Goal: Task Accomplishment & Management: Manage account settings

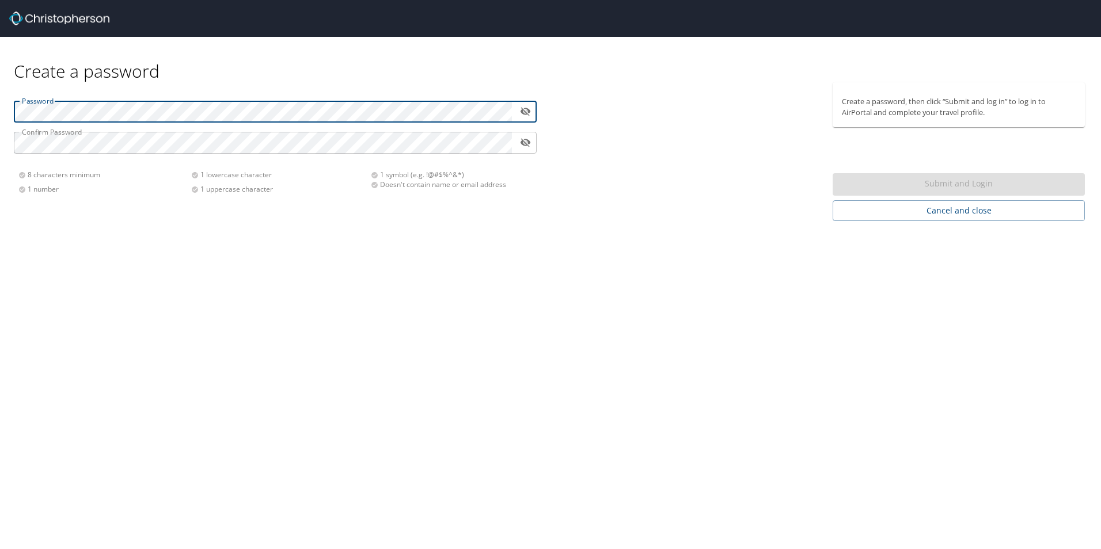
click at [329, 82] on div "Create a password" at bounding box center [551, 60] width 1074 height 46
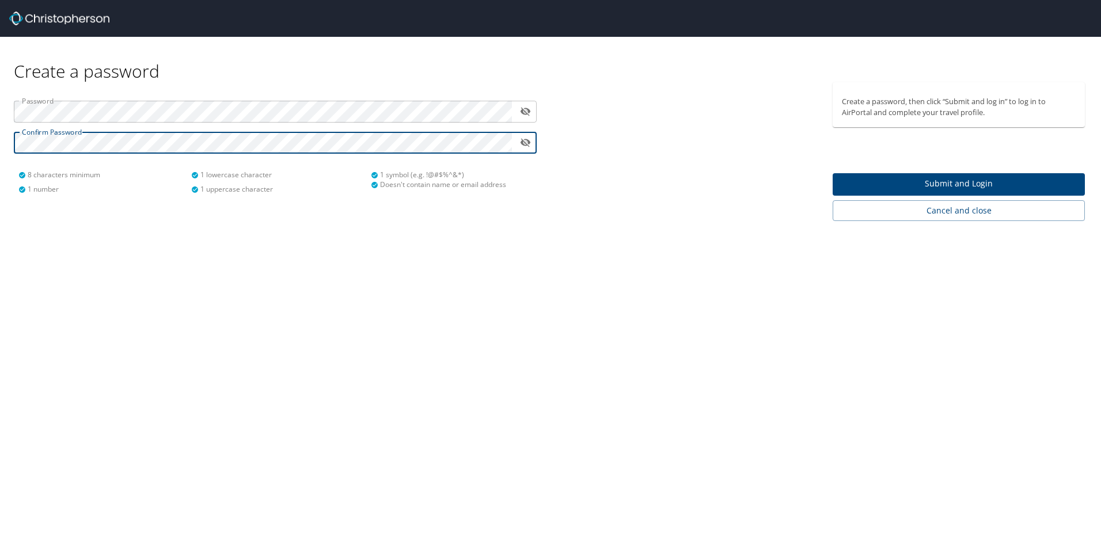
click at [930, 180] on span "Submit and Login" at bounding box center [959, 184] width 234 height 14
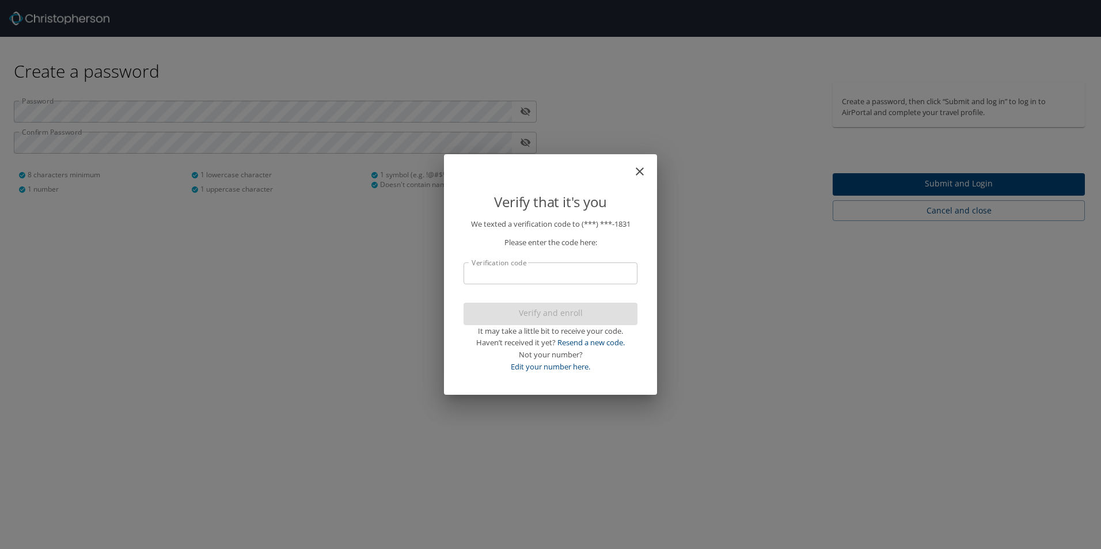
click at [601, 274] on input "Verification code" at bounding box center [551, 274] width 174 height 22
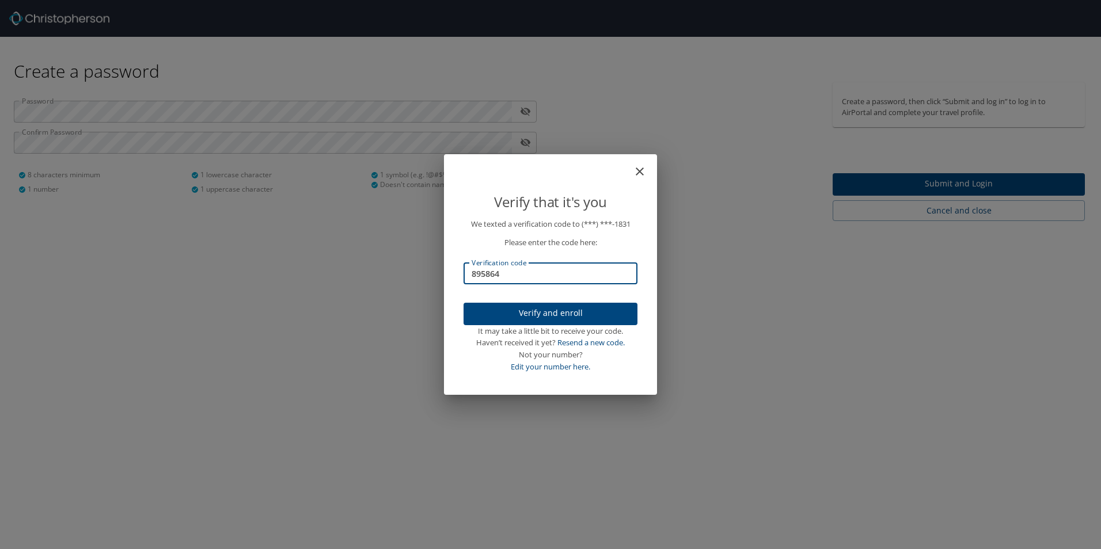
type input "895864"
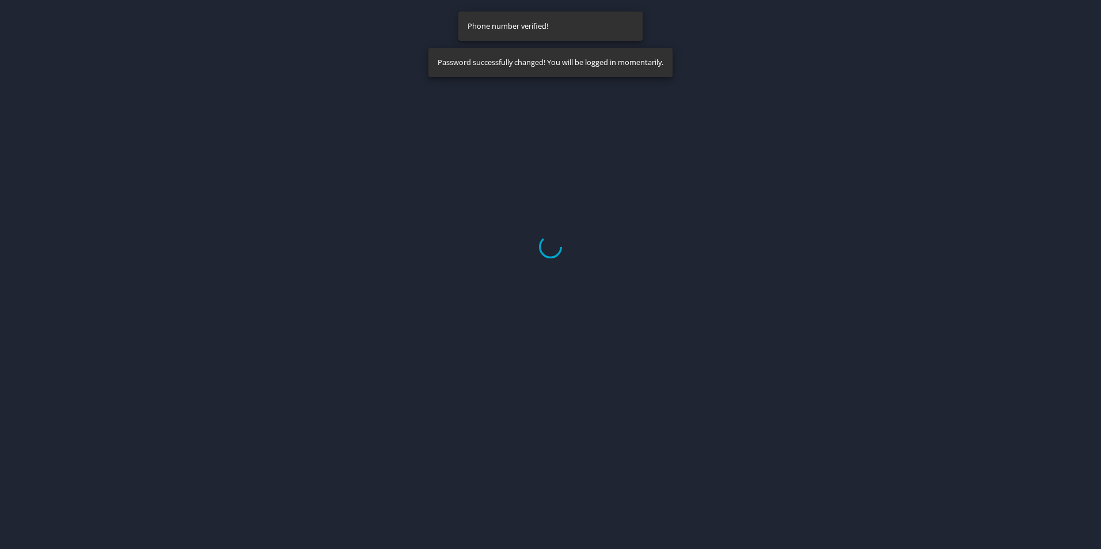
select select "US"
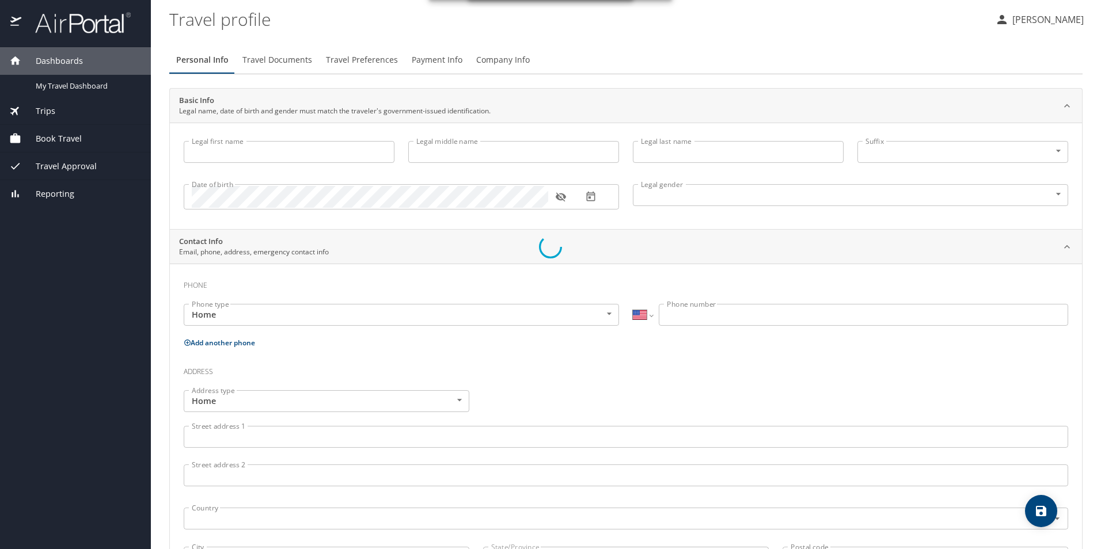
type input "[PERSON_NAME]"
type input "[DEMOGRAPHIC_DATA]"
select select "US"
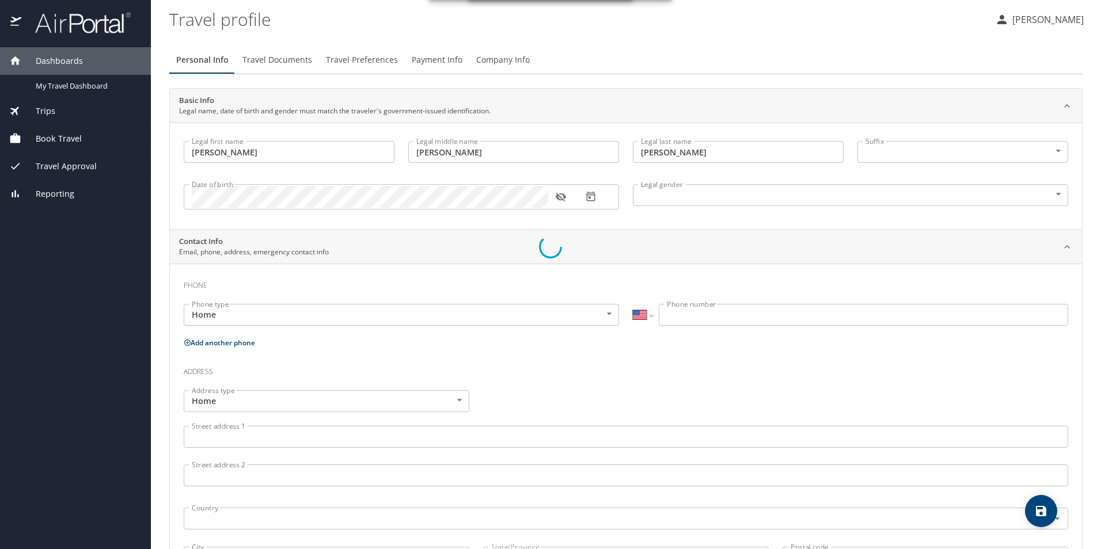
select select "US"
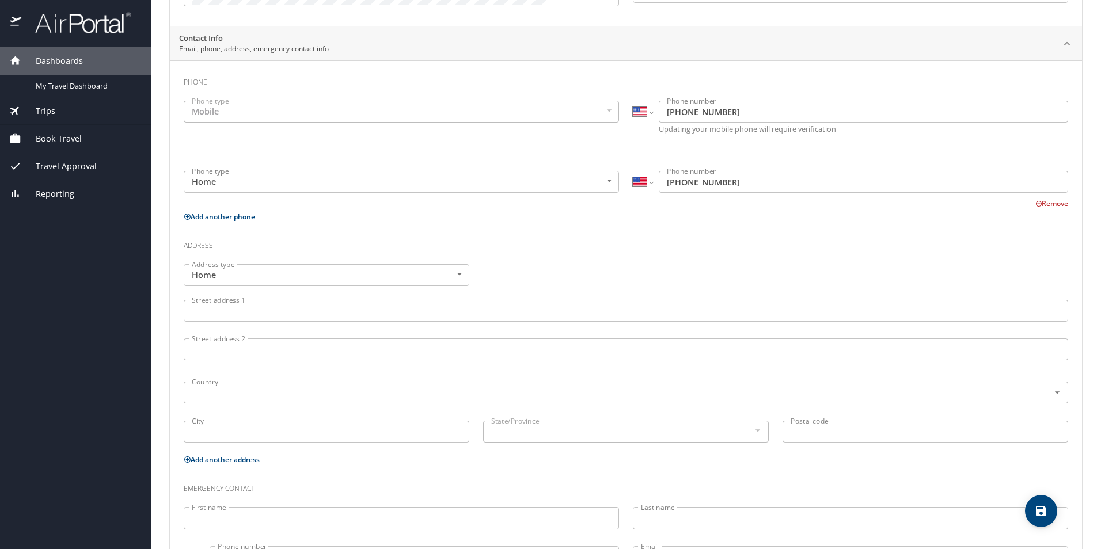
scroll to position [230, 0]
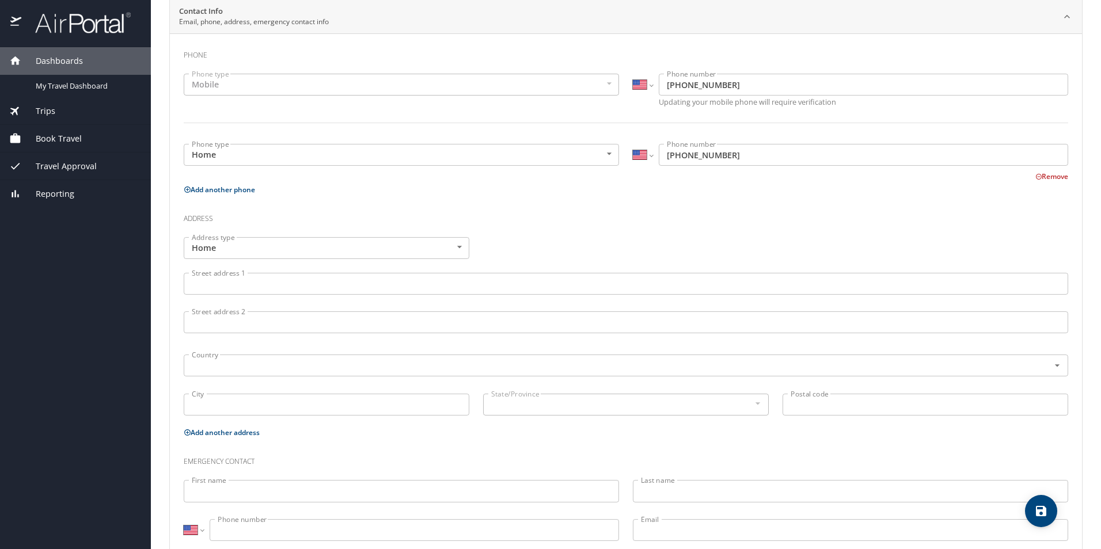
click at [389, 287] on input "Street address 1" at bounding box center [626, 284] width 885 height 22
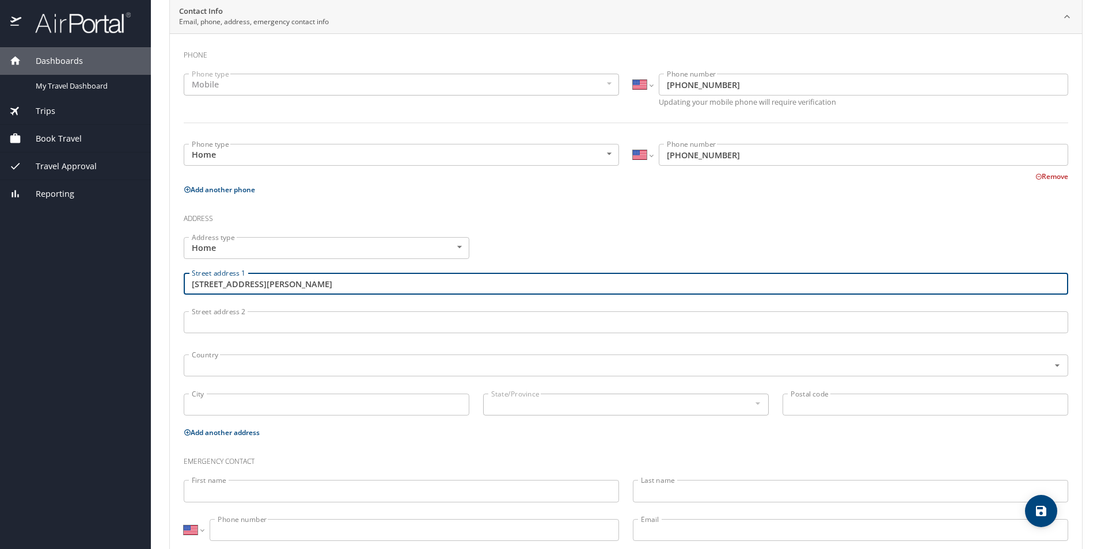
type input "[STREET_ADDRESS][PERSON_NAME]"
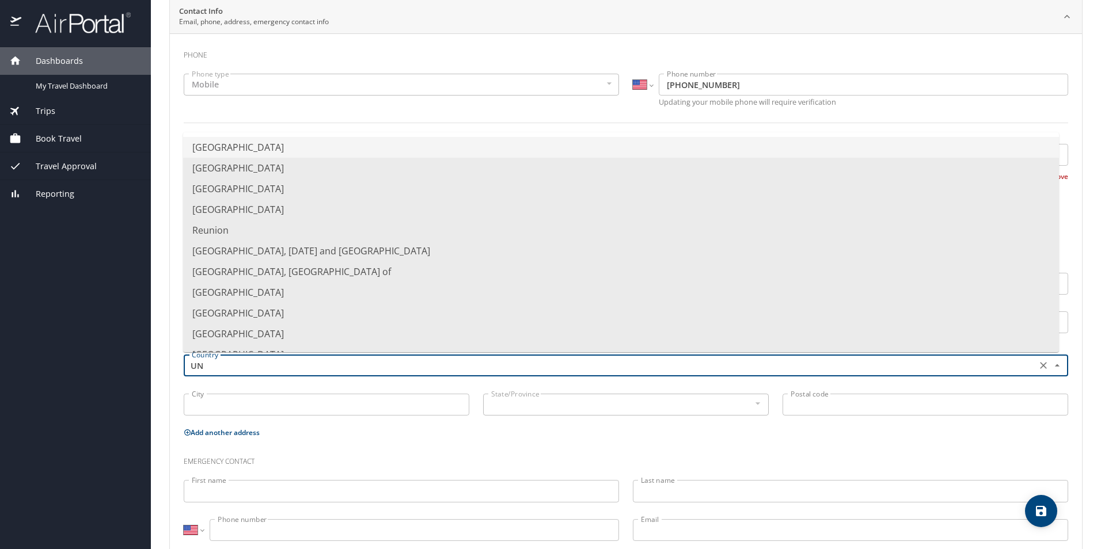
click at [332, 150] on li "[GEOGRAPHIC_DATA]" at bounding box center [621, 147] width 876 height 21
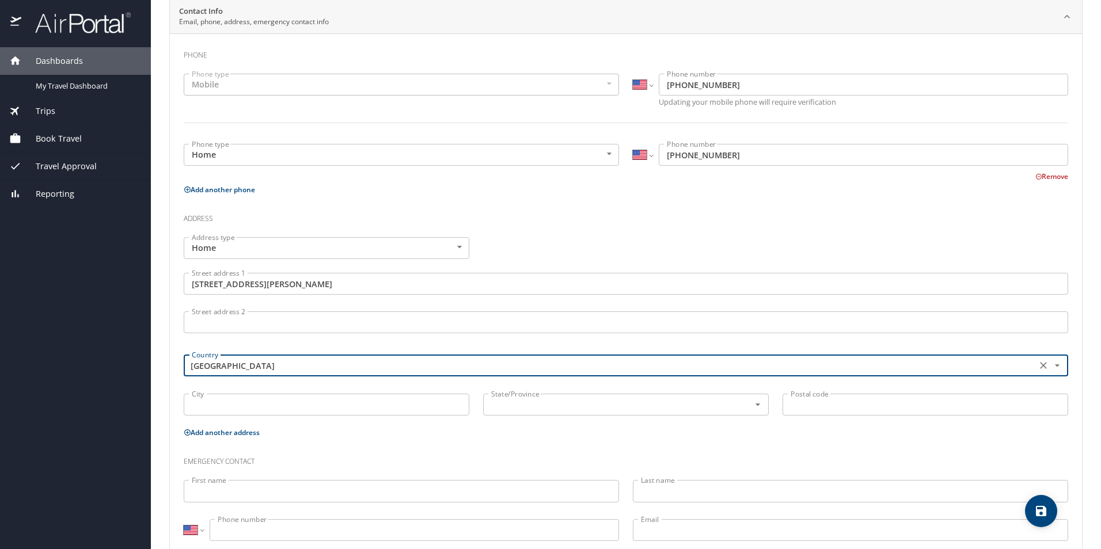
type input "[GEOGRAPHIC_DATA]"
click at [256, 408] on input "City" at bounding box center [327, 405] width 286 height 22
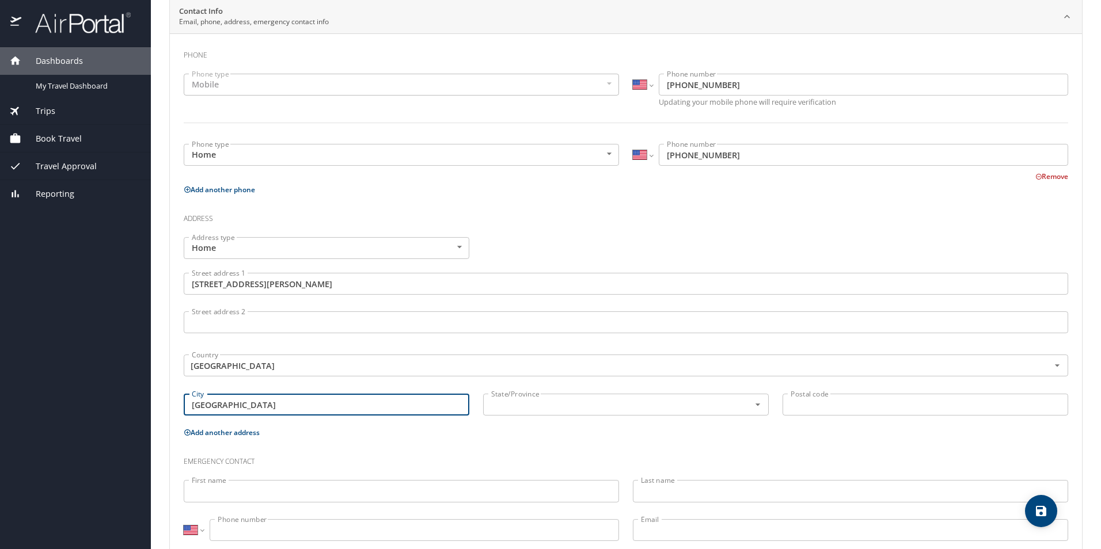
type input "[GEOGRAPHIC_DATA]"
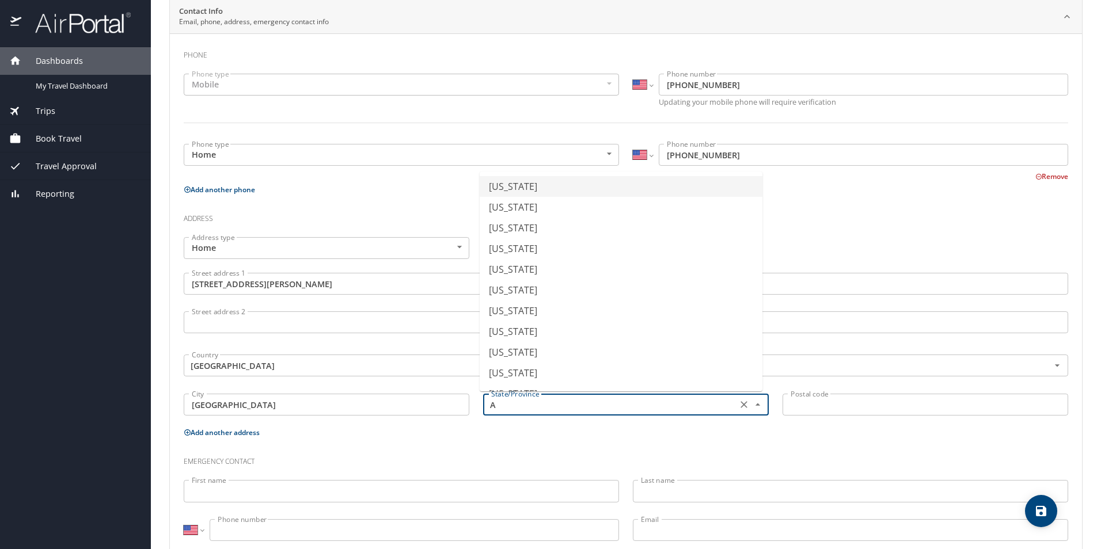
type input "[US_STATE]"
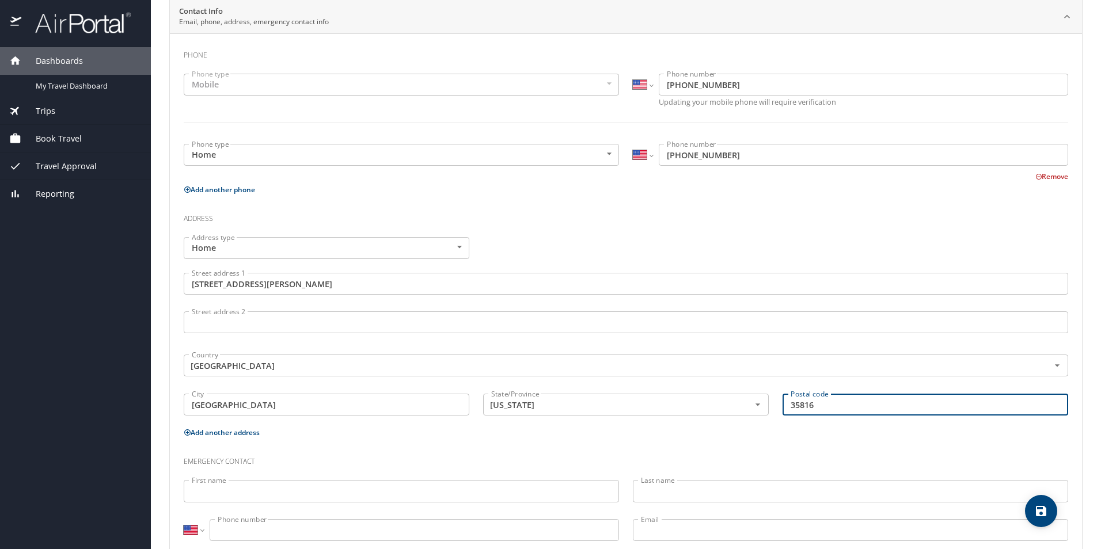
type input "35816"
click at [606, 456] on h3 "Emergency contact" at bounding box center [626, 459] width 885 height 20
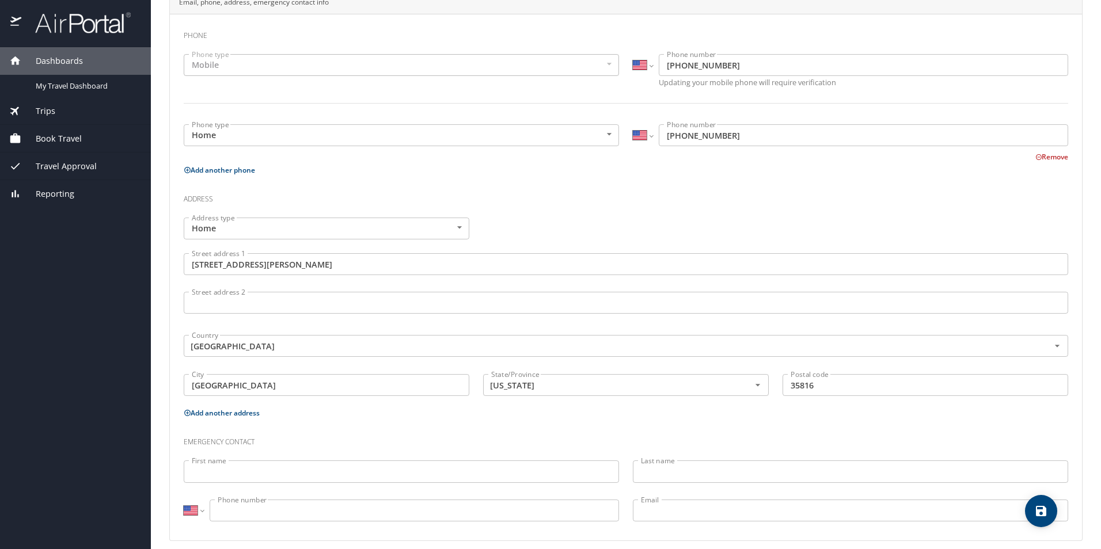
scroll to position [260, 0]
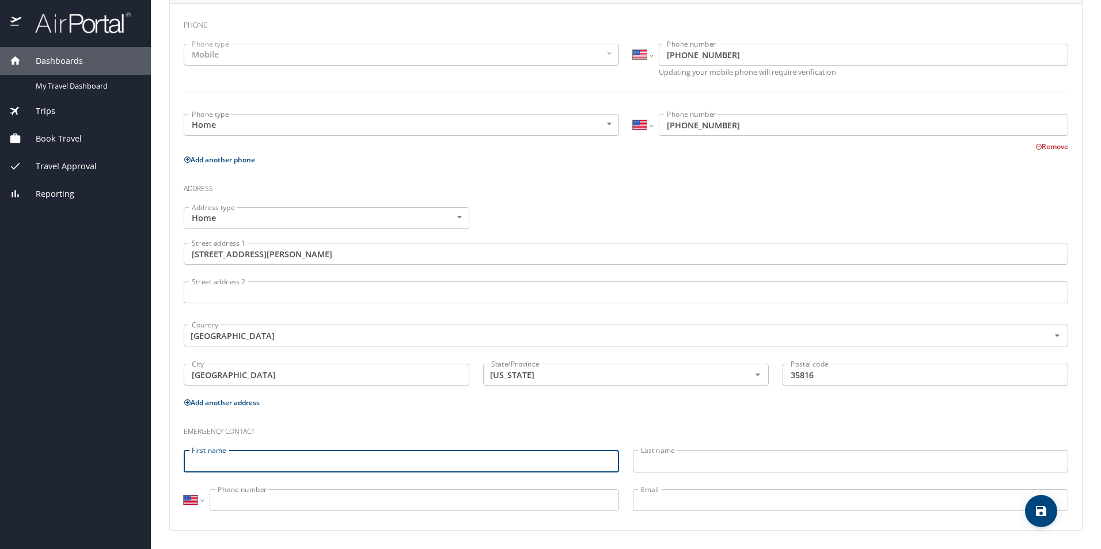
click at [580, 454] on input "First name" at bounding box center [401, 461] width 435 height 22
type input "[PERSON_NAME]"
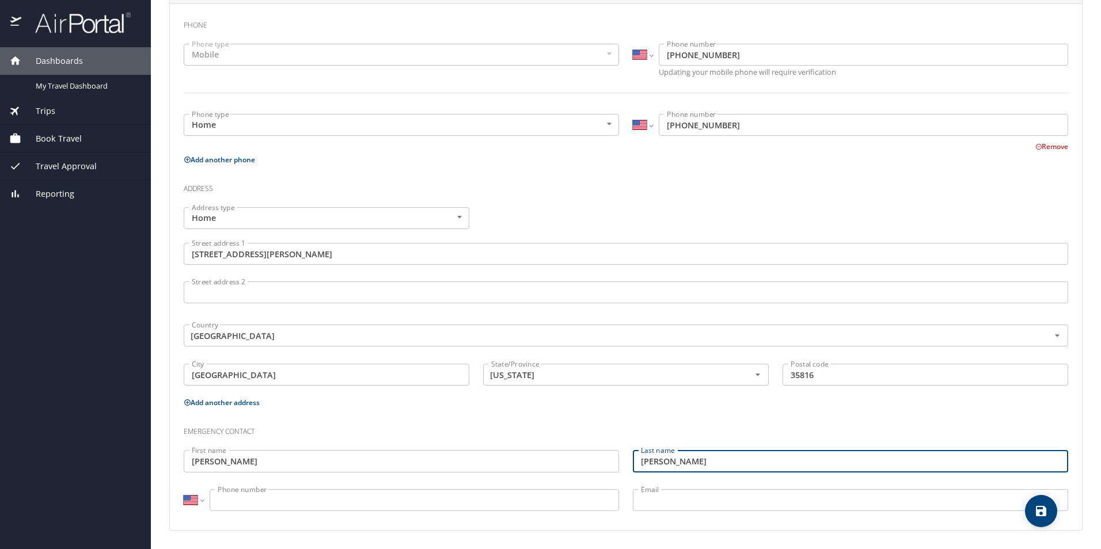
type input "[PERSON_NAME]"
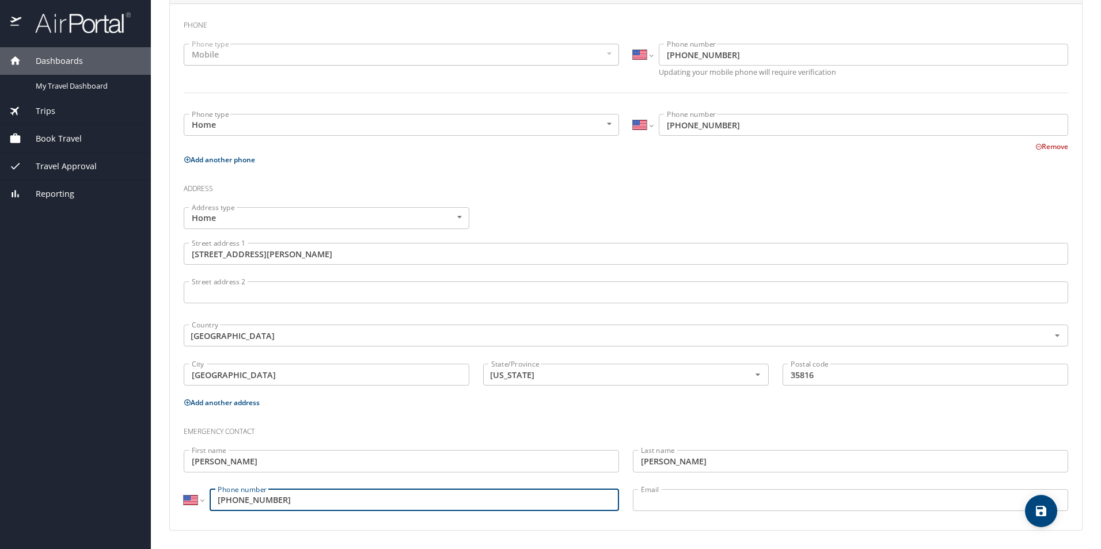
type input "[PHONE_NUMBER]"
click at [996, 412] on div "Phone Phone type Mobile Mobile Phone type International [GEOGRAPHIC_DATA] [GEOG…" at bounding box center [626, 267] width 885 height 509
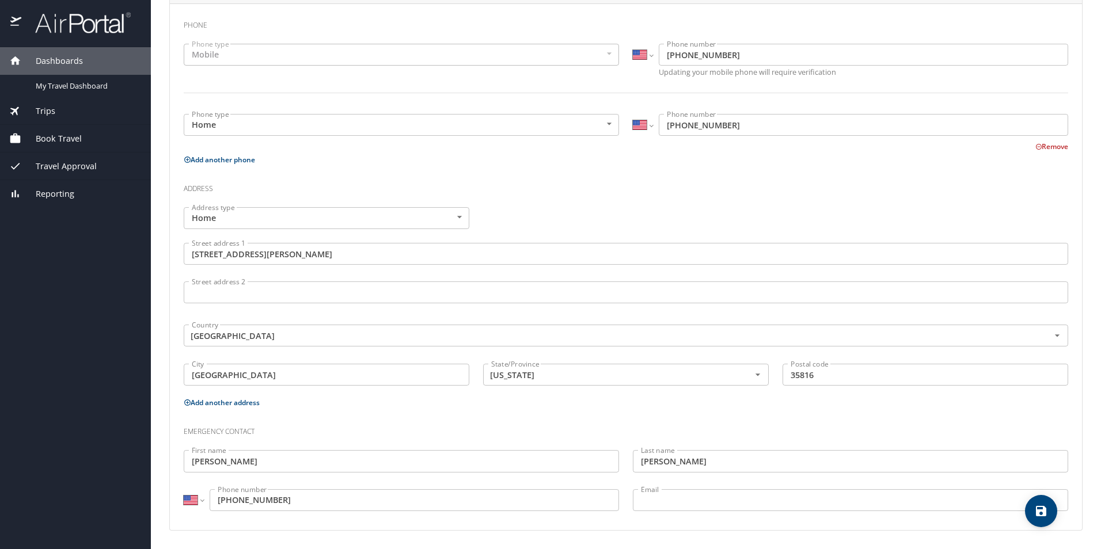
click at [1045, 510] on icon "save" at bounding box center [1041, 511] width 10 height 10
select select "US"
click at [56, 120] on div "Trips" at bounding box center [75, 111] width 151 height 28
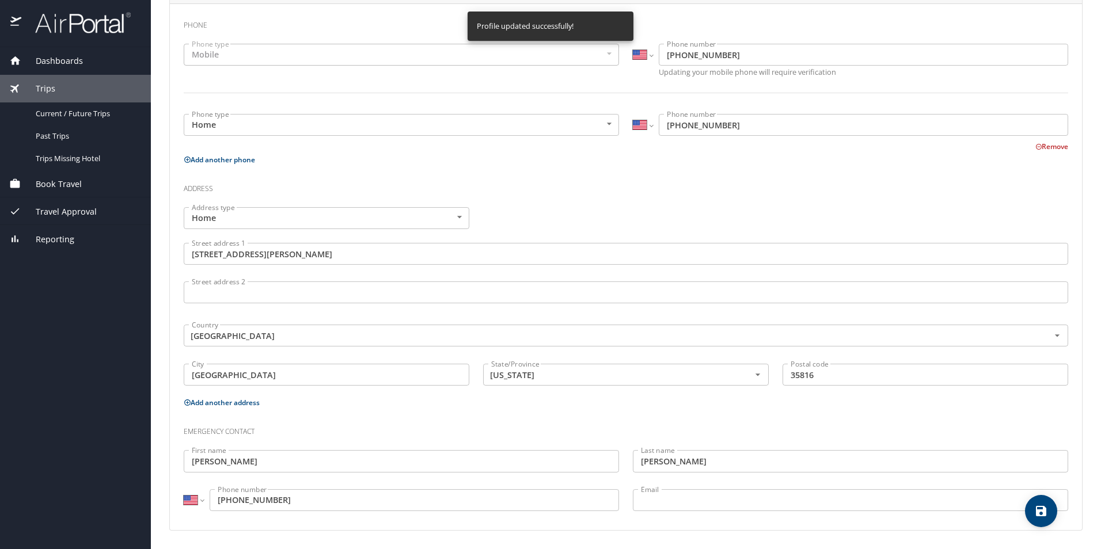
click at [66, 81] on div "Trips" at bounding box center [75, 89] width 151 height 28
